Goal: Information Seeking & Learning: Learn about a topic

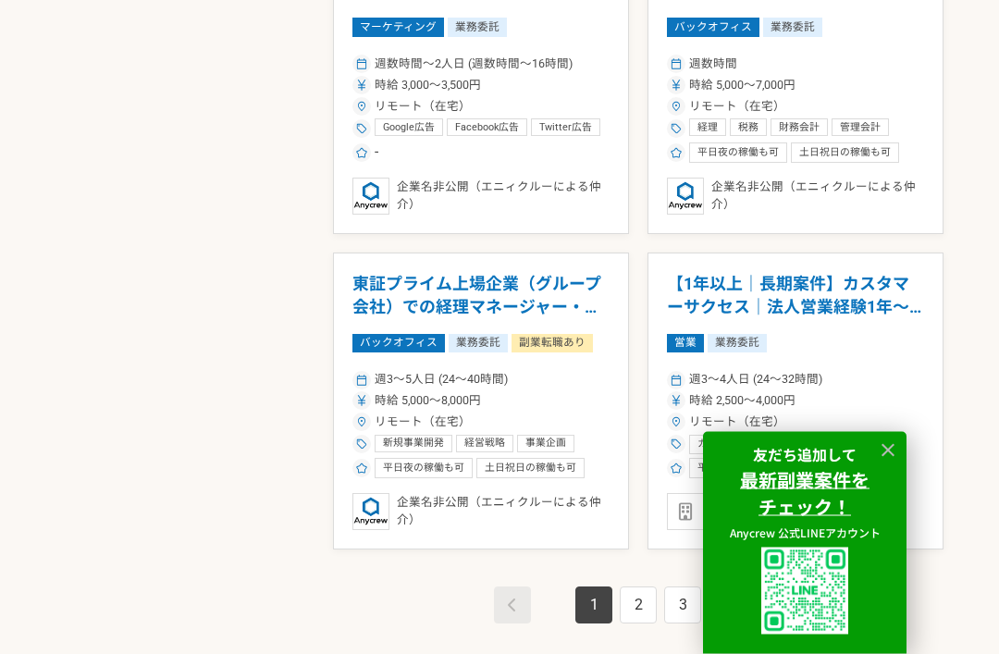
scroll to position [3084, 0]
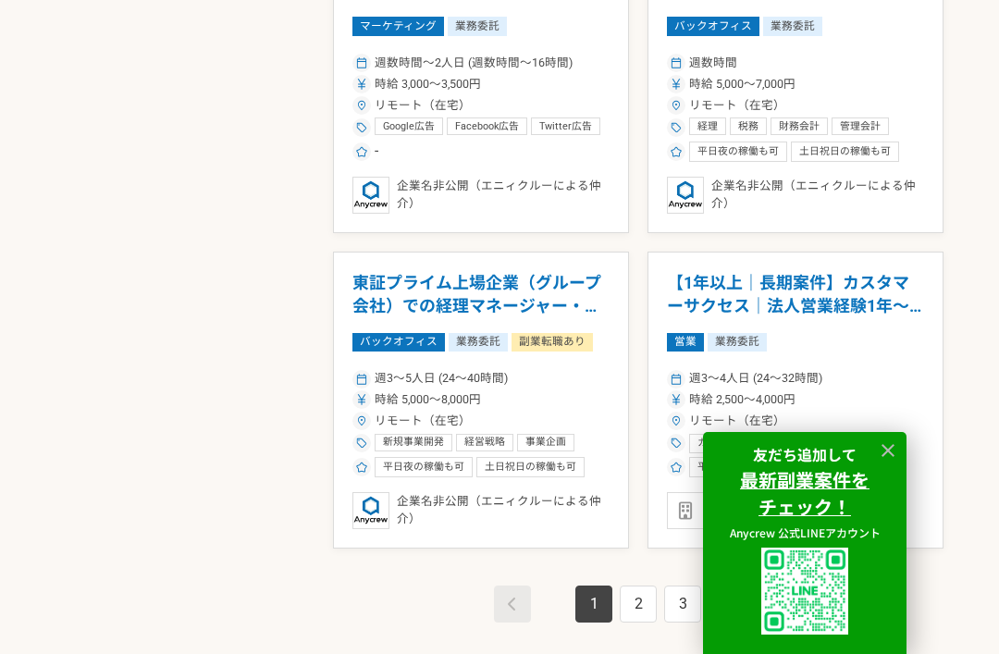
click at [883, 457] on icon at bounding box center [888, 450] width 13 height 13
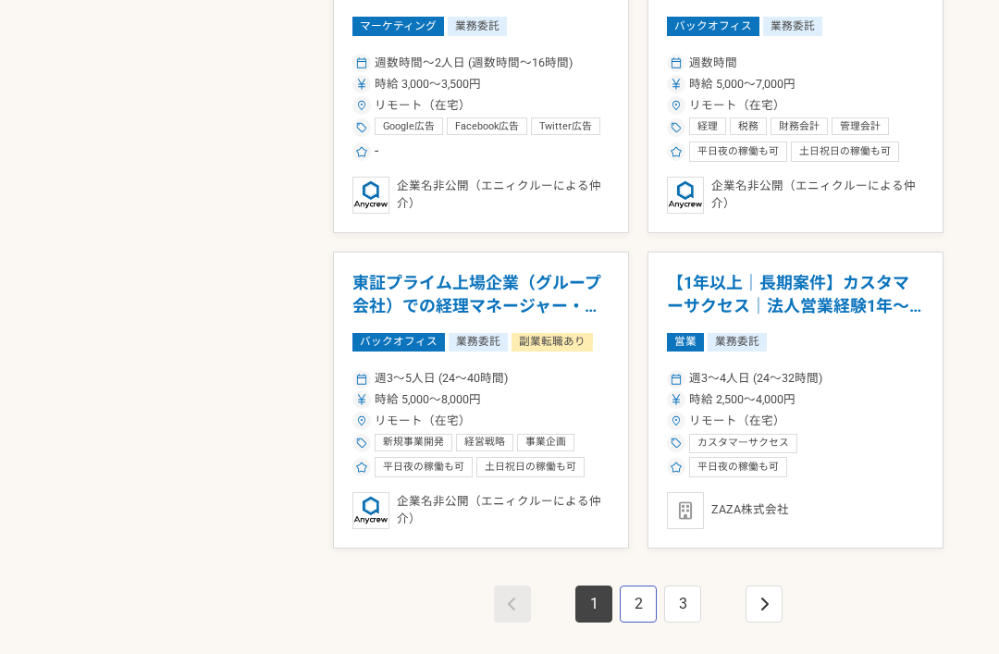
click at [630, 586] on link "2" at bounding box center [638, 604] width 37 height 37
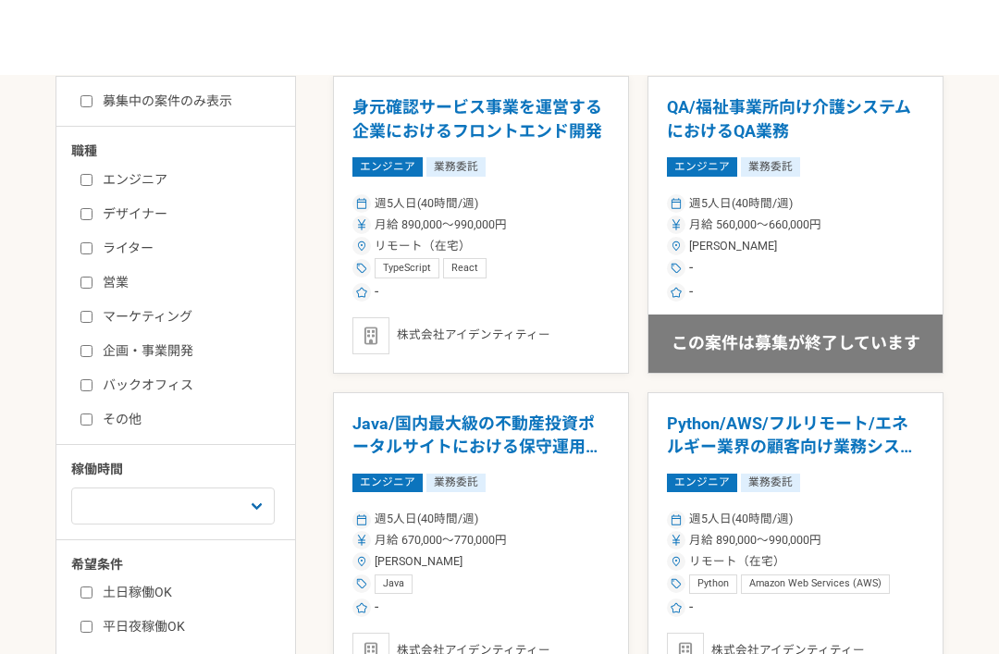
scroll to position [602, 0]
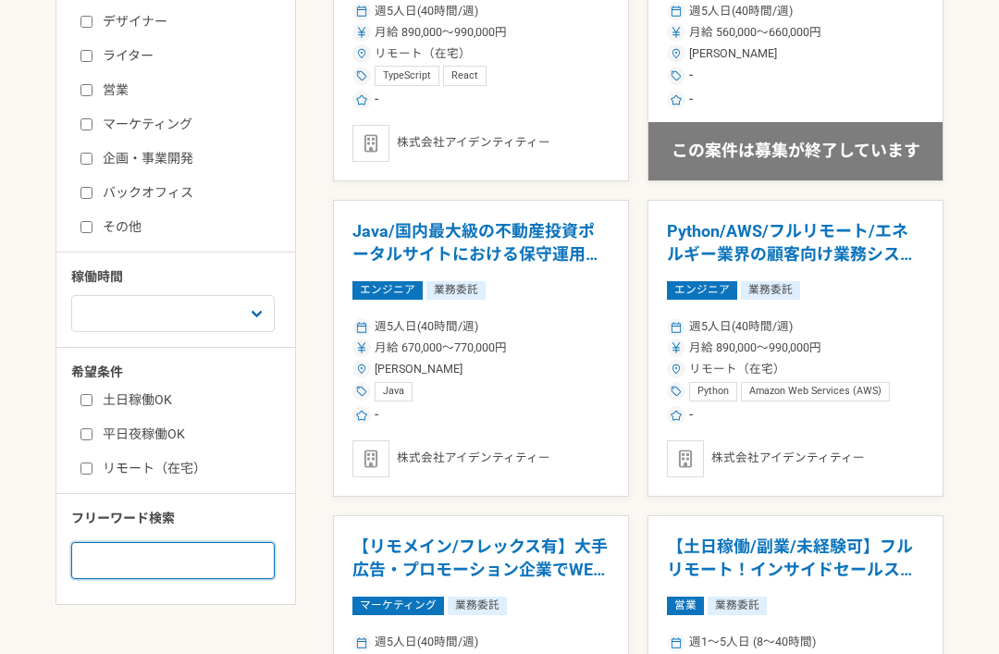
click at [169, 543] on input at bounding box center [173, 560] width 204 height 37
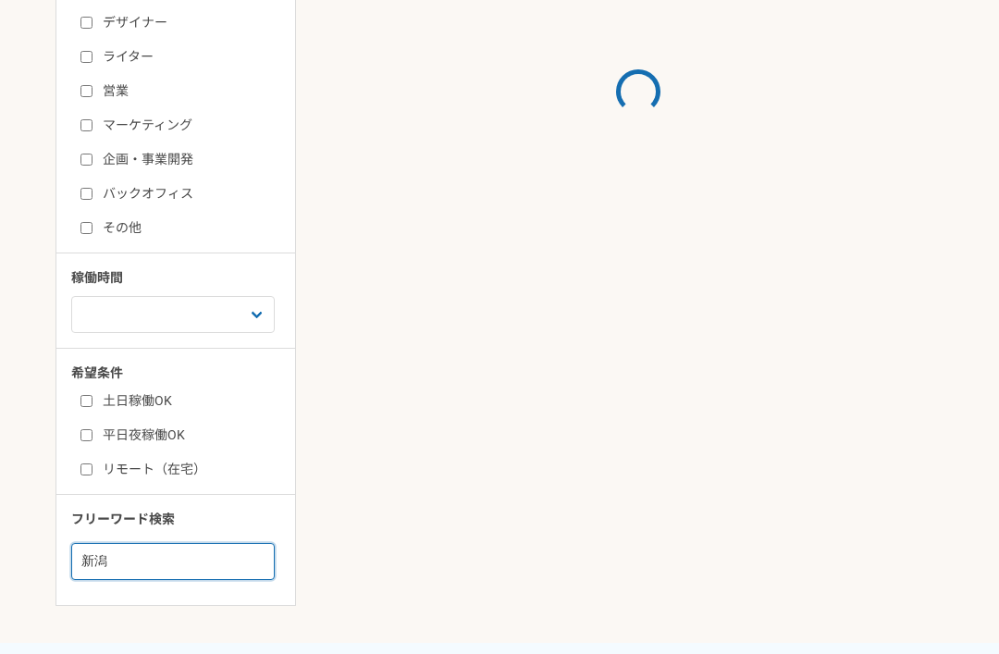
type input "新潟"
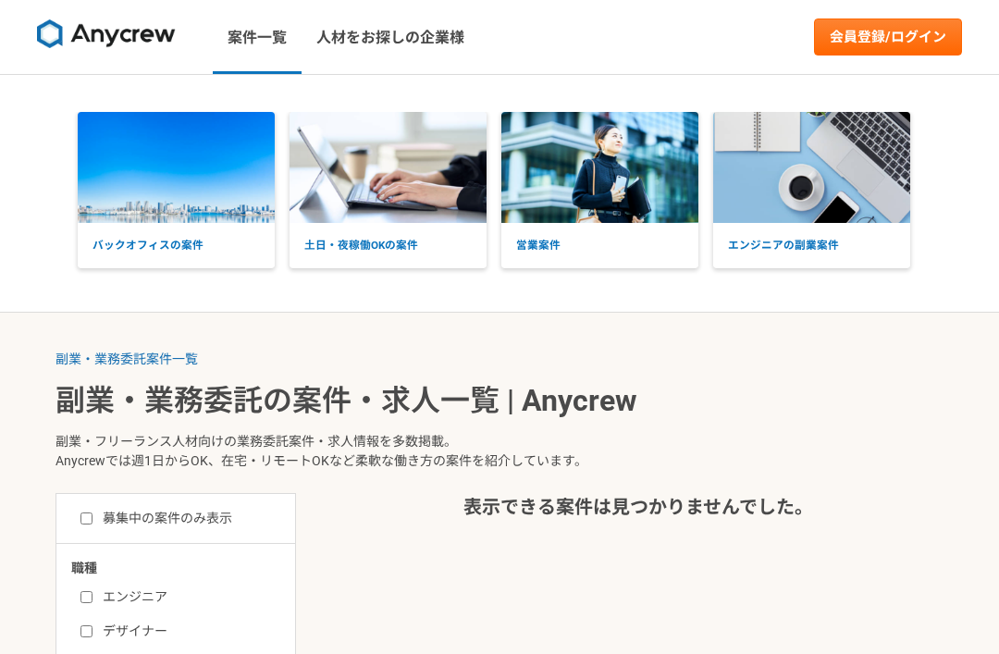
click at [418, 40] on link "人材をお探しの企業様" at bounding box center [391, 37] width 178 height 74
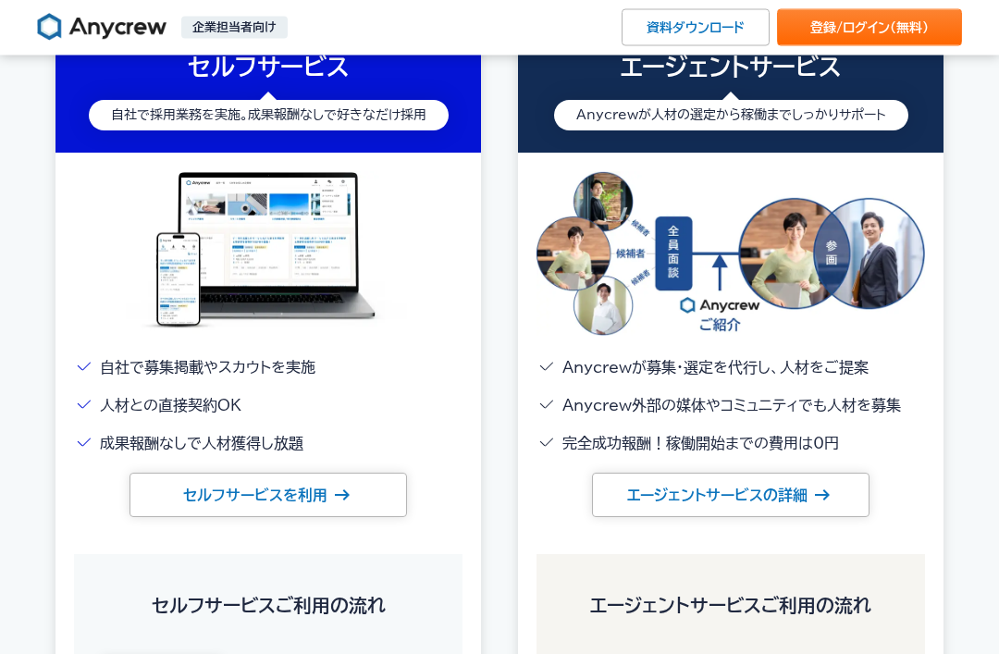
scroll to position [2398, 0]
click at [302, 488] on link "セルフサービスを利用" at bounding box center [269, 495] width 278 height 44
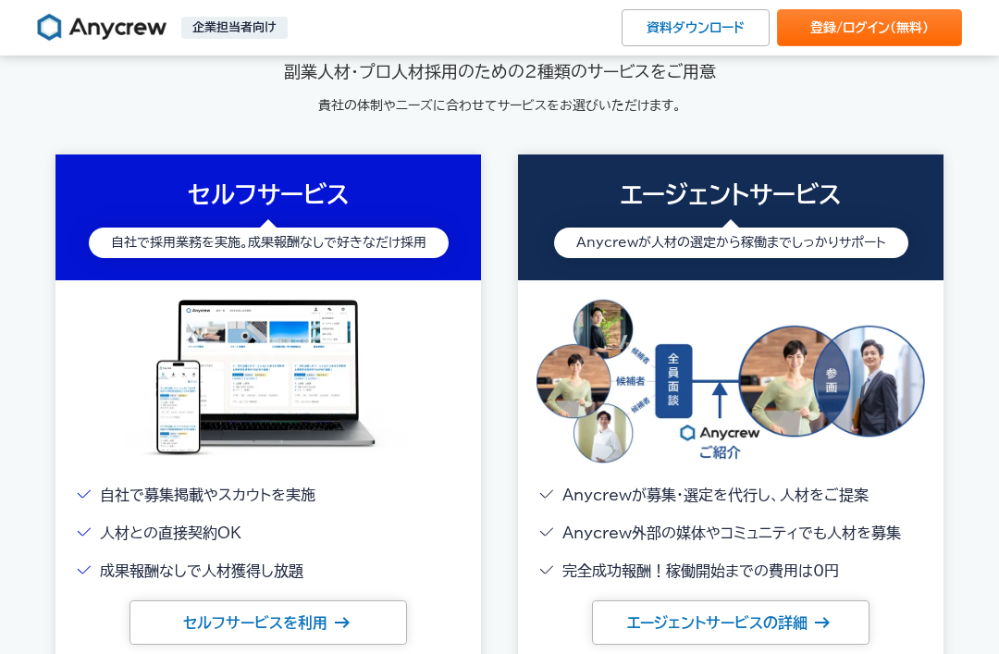
scroll to position [2269, 0]
